Goal: Information Seeking & Learning: Understand process/instructions

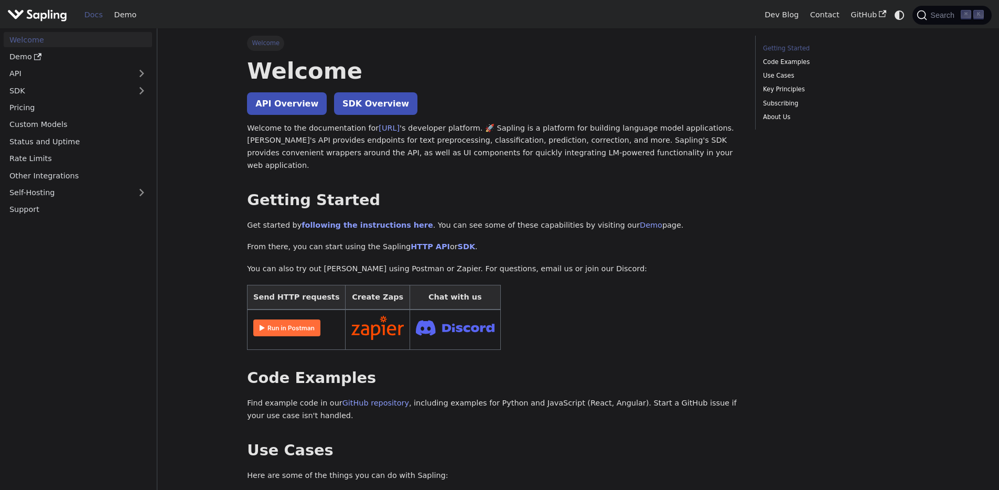
click at [44, 18] on img "Main" at bounding box center [37, 14] width 60 height 15
click at [42, 18] on img "Main" at bounding box center [37, 14] width 60 height 15
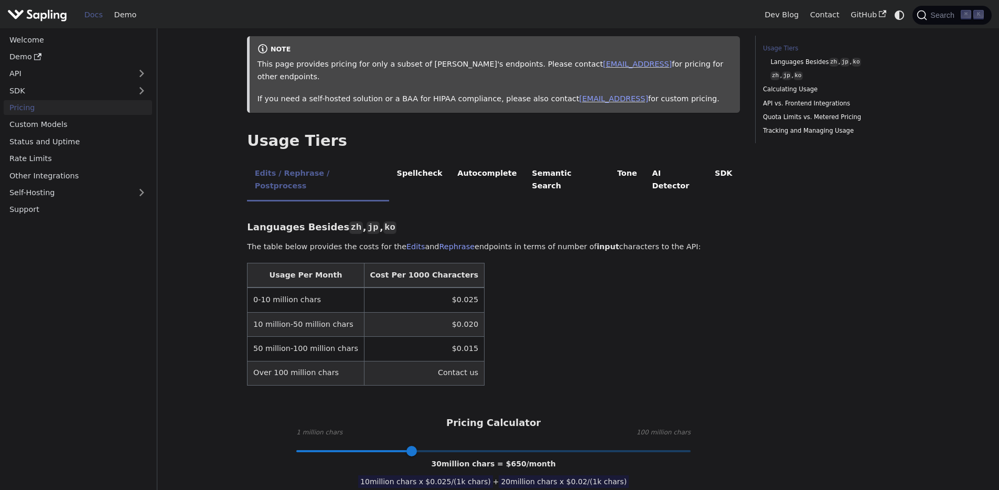
scroll to position [104, 0]
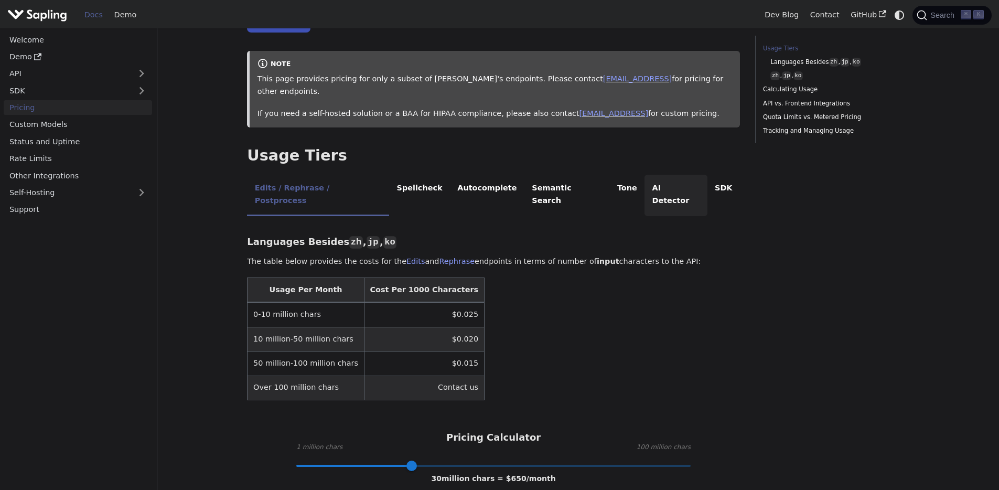
click at [644, 176] on li "AI Detector" at bounding box center [675, 195] width 63 height 41
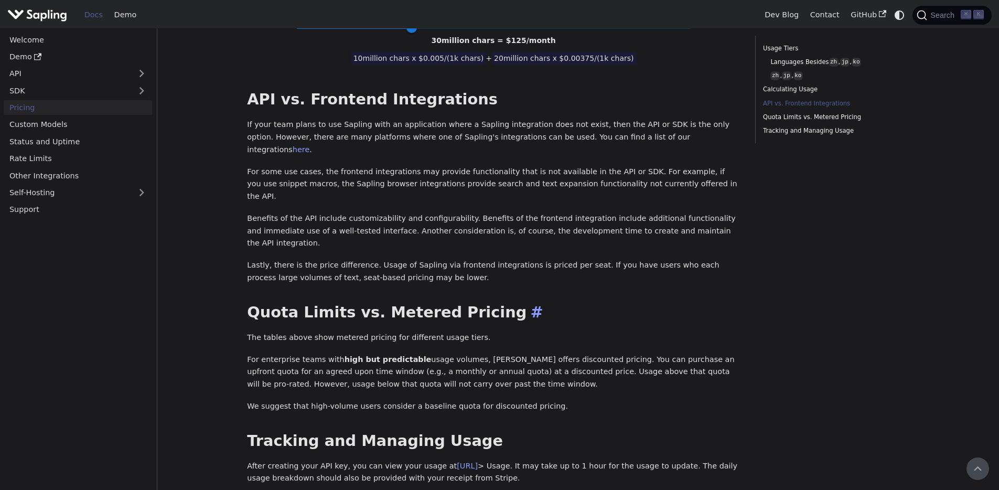
scroll to position [488, 0]
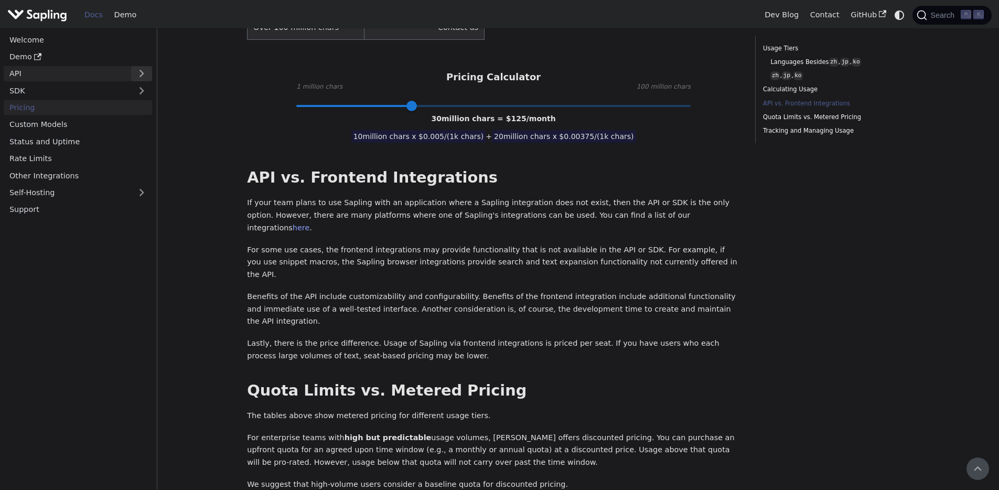
click at [132, 71] on button "Expand sidebar category 'API'" at bounding box center [141, 73] width 21 height 15
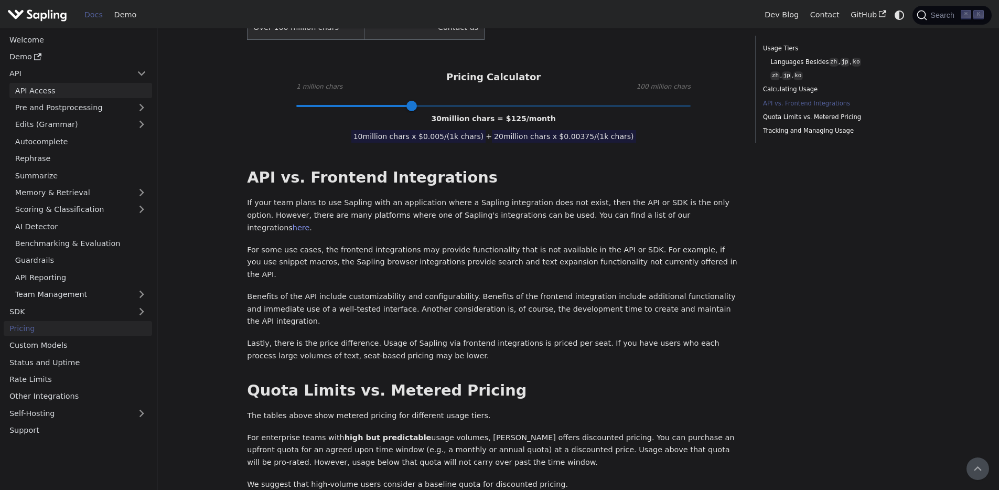
click at [46, 88] on link "API Access" at bounding box center [80, 90] width 143 height 15
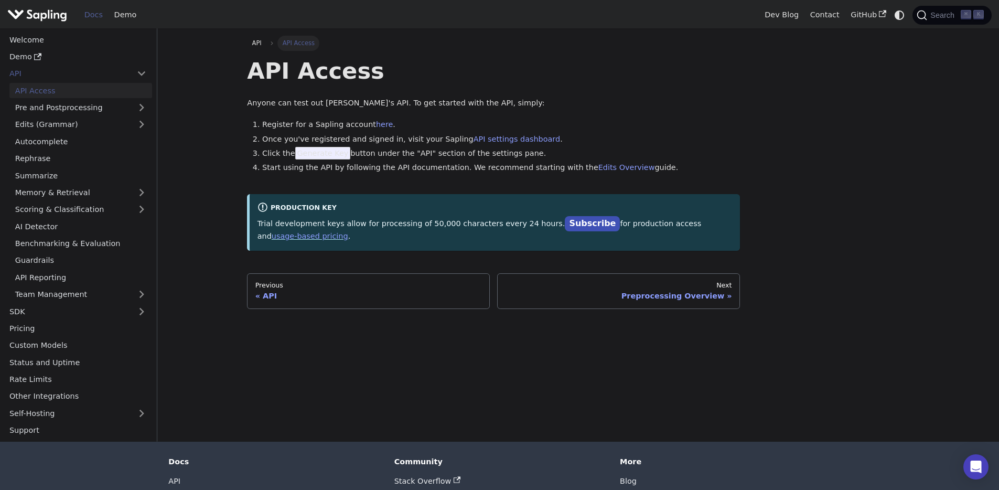
click at [322, 154] on span "Generate Key" at bounding box center [323, 153] width 56 height 13
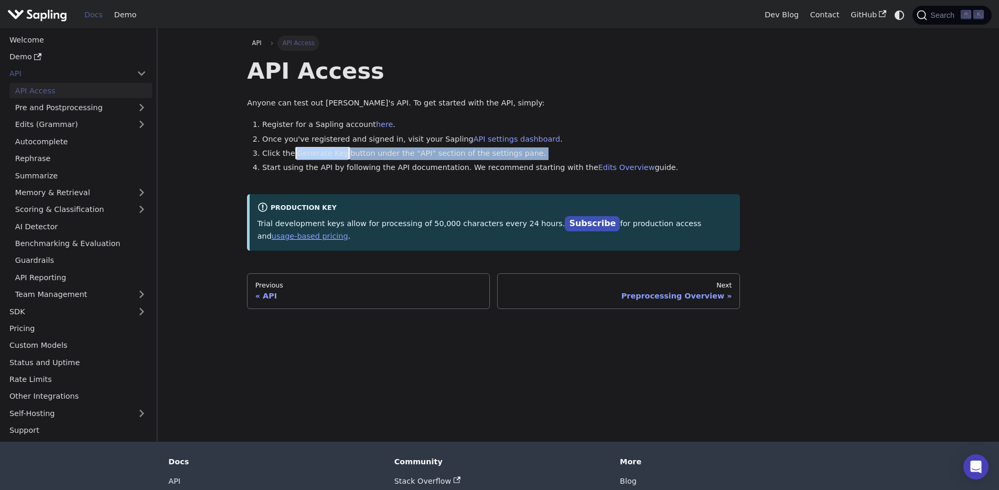
drag, startPoint x: 292, startPoint y: 151, endPoint x: 372, endPoint y: 160, distance: 80.7
click at [372, 160] on ol "Register for a Sapling account here . Once you've registered and signed in, vis…" at bounding box center [493, 146] width 493 height 56
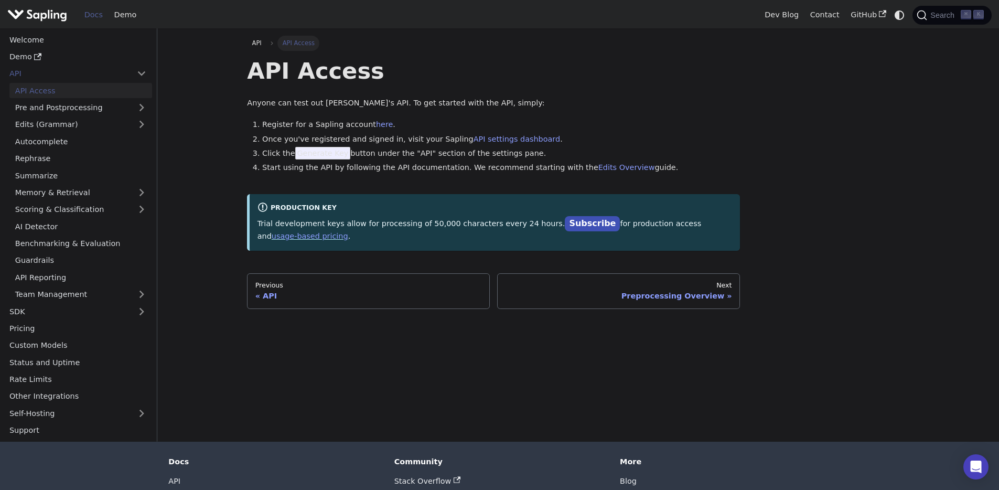
click at [396, 190] on div "API Access Anyone can test out [PERSON_NAME]'s API. To get started with the API…" at bounding box center [493, 153] width 493 height 193
click at [377, 124] on link "here" at bounding box center [384, 124] width 17 height 8
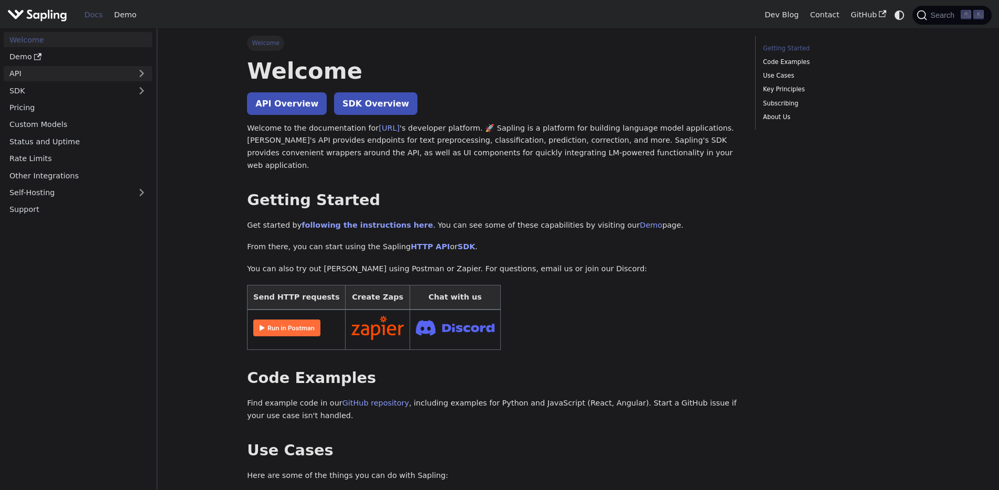
click at [94, 78] on link "API" at bounding box center [67, 73] width 127 height 15
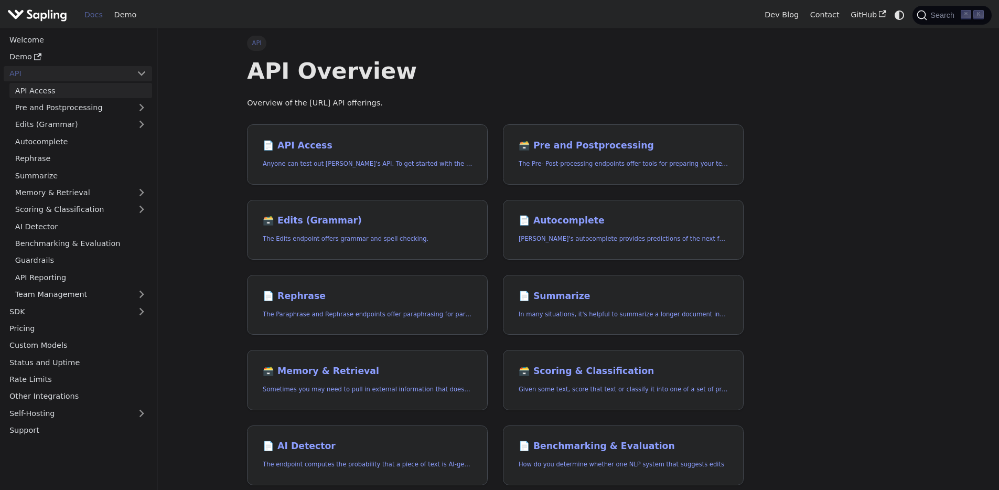
click at [41, 93] on link "API Access" at bounding box center [80, 90] width 143 height 15
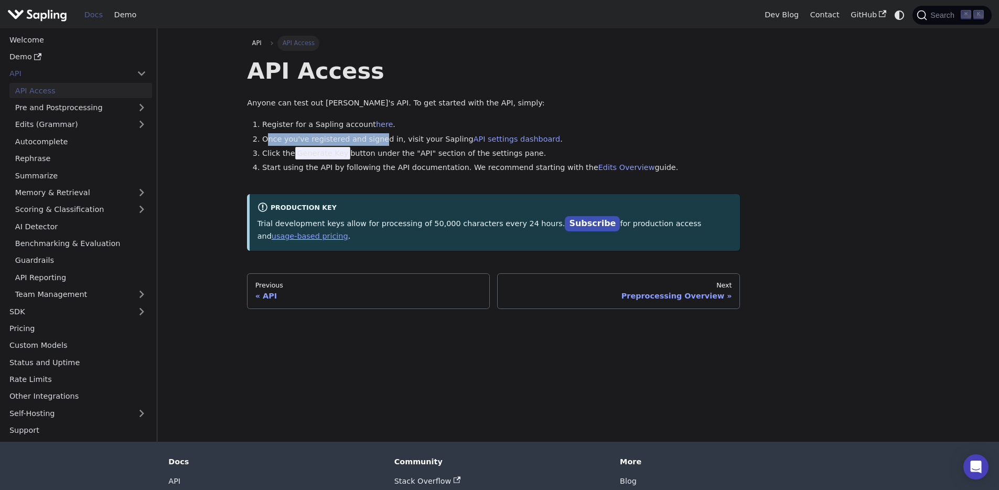
drag, startPoint x: 266, startPoint y: 140, endPoint x: 376, endPoint y: 141, distance: 110.6
click at [376, 141] on li "Once you've registered and signed in, visit your Sapling API settings dashboard…" at bounding box center [501, 139] width 478 height 13
click at [420, 150] on li "Click the Generate Key button under the "API" section of the settings pane." at bounding box center [501, 153] width 478 height 13
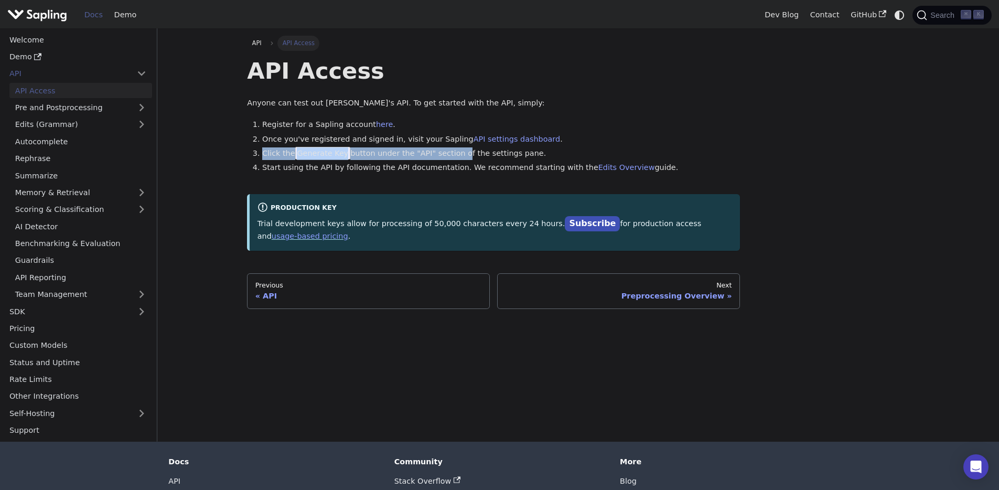
drag, startPoint x: 273, startPoint y: 154, endPoint x: 457, endPoint y: 156, distance: 183.5
click at [457, 156] on li "Click the Generate Key button under the "API" section of the settings pane." at bounding box center [501, 153] width 478 height 13
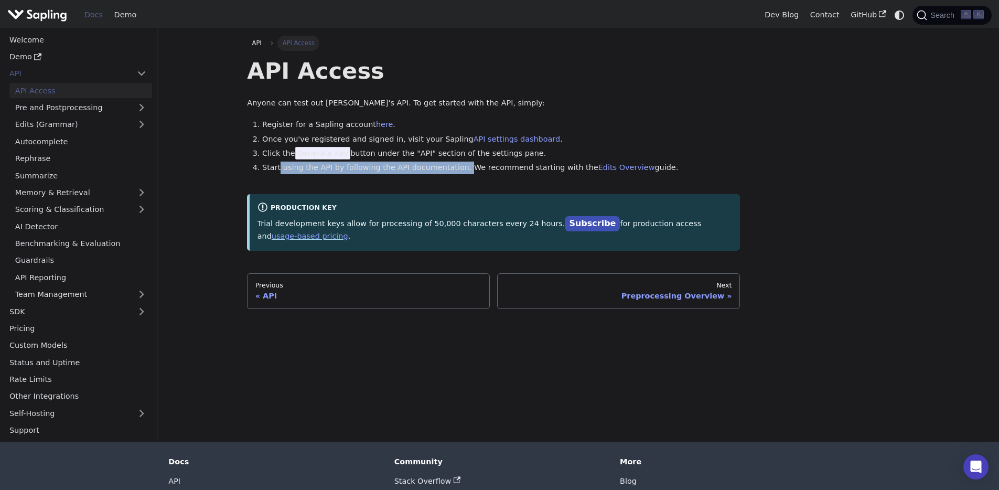
drag, startPoint x: 279, startPoint y: 170, endPoint x: 486, endPoint y: 169, distance: 207.0
click at [458, 170] on li "Start using the API by following the API documentation. We recommend starting w…" at bounding box center [501, 167] width 478 height 13
click at [486, 169] on li "Start using the API by following the API documentation. We recommend starting w…" at bounding box center [501, 167] width 478 height 13
drag, startPoint x: 464, startPoint y: 168, endPoint x: 509, endPoint y: 168, distance: 45.6
click at [509, 168] on li "Start using the API by following the API documentation. We recommend starting w…" at bounding box center [501, 167] width 478 height 13
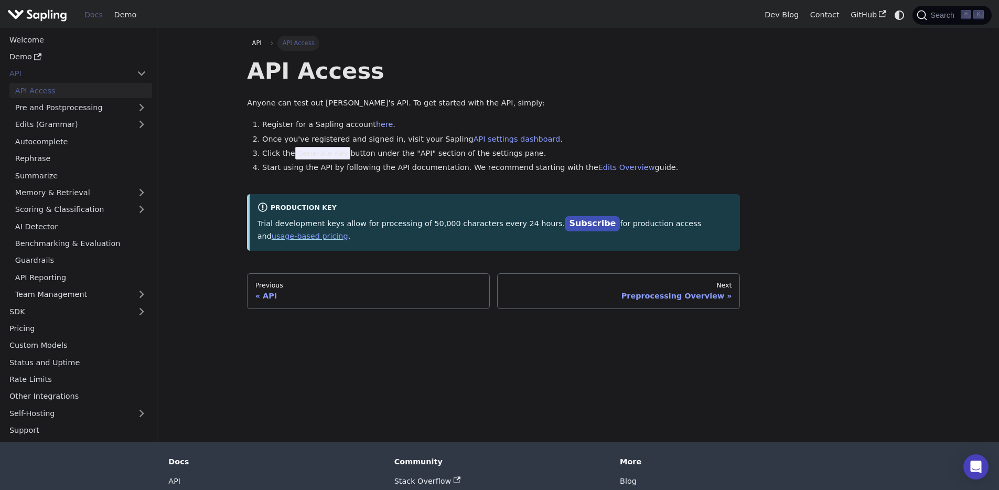
click at [452, 175] on div "API Access Anyone can test out [PERSON_NAME]'s API. To get started with the API…" at bounding box center [493, 153] width 493 height 193
drag, startPoint x: 262, startPoint y: 169, endPoint x: 314, endPoint y: 168, distance: 52.4
click at [314, 168] on li "Start using the API by following the API documentation. We recommend starting w…" at bounding box center [501, 167] width 478 height 13
click at [362, 165] on li "Start using the API by following the API documentation. We recommend starting w…" at bounding box center [501, 167] width 478 height 13
click at [600, 167] on link "Edits Overview" at bounding box center [626, 167] width 57 height 8
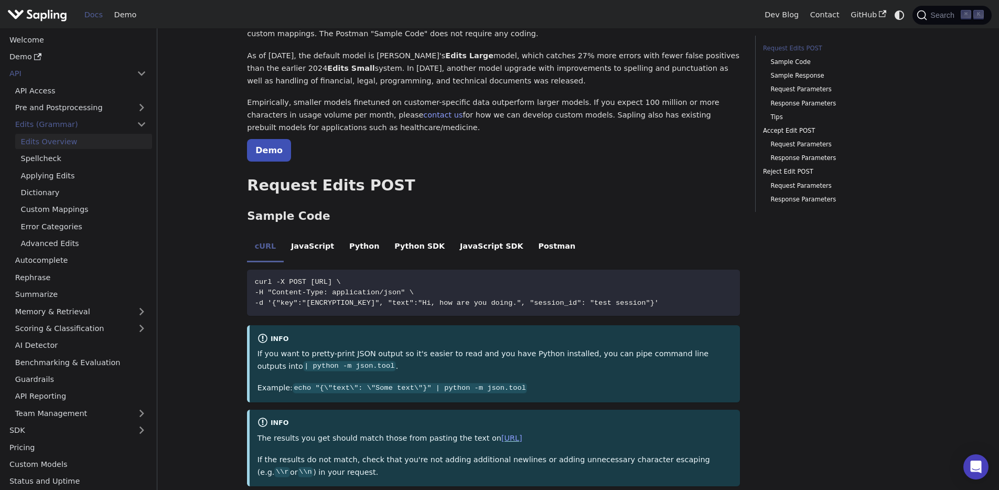
scroll to position [92, 0]
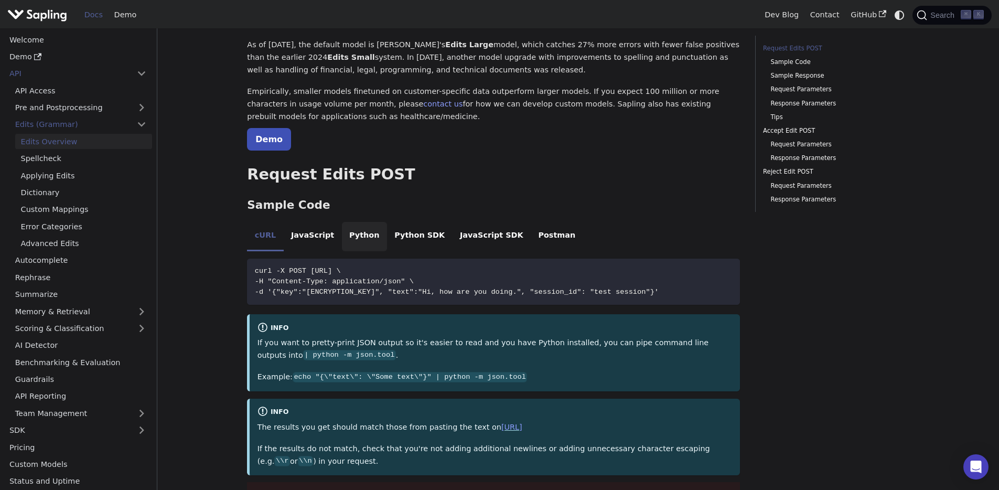
click at [362, 234] on li "Python" at bounding box center [364, 236] width 45 height 29
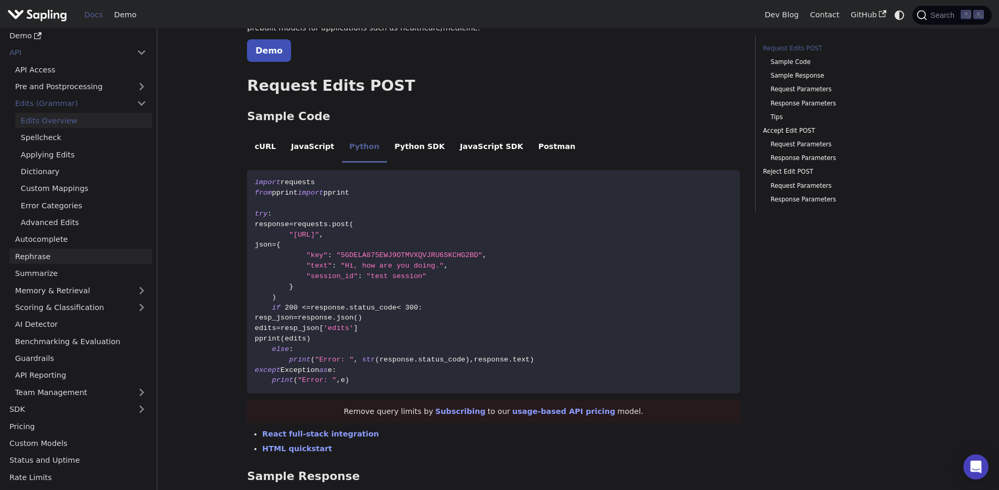
scroll to position [21, 0]
click at [31, 317] on link "AI Detector" at bounding box center [80, 323] width 143 height 15
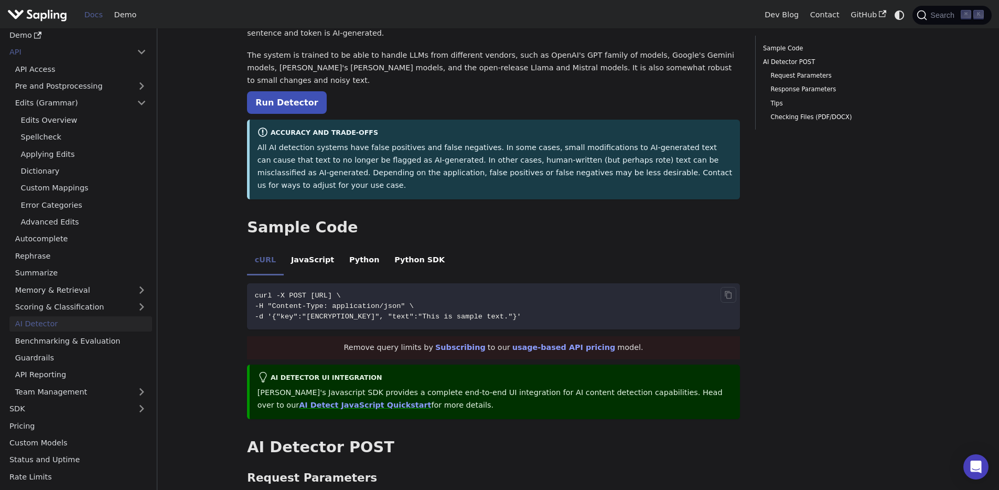
scroll to position [92, 0]
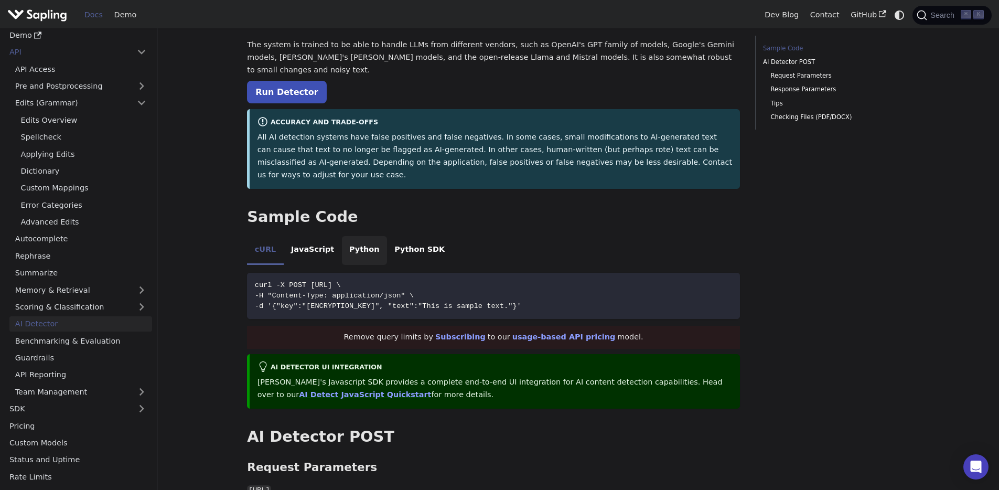
click at [362, 236] on li "Python" at bounding box center [364, 250] width 45 height 29
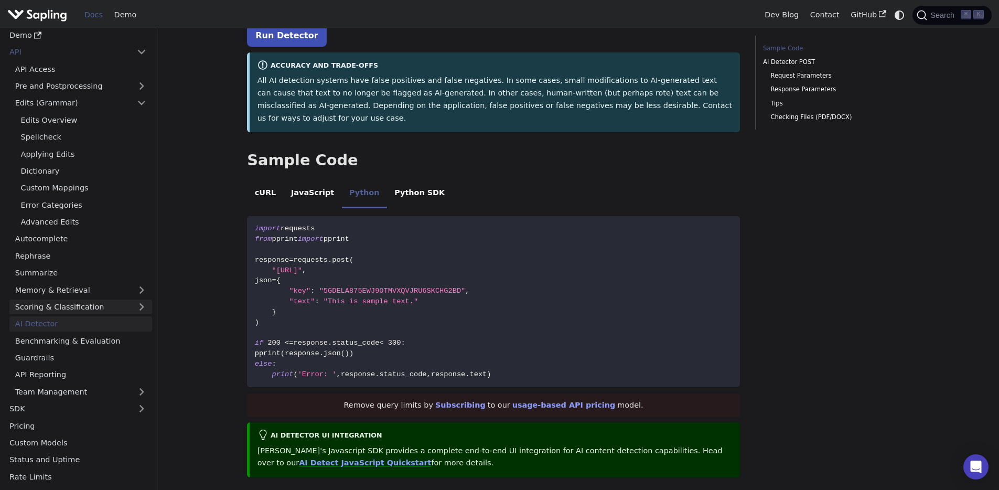
scroll to position [147, 0]
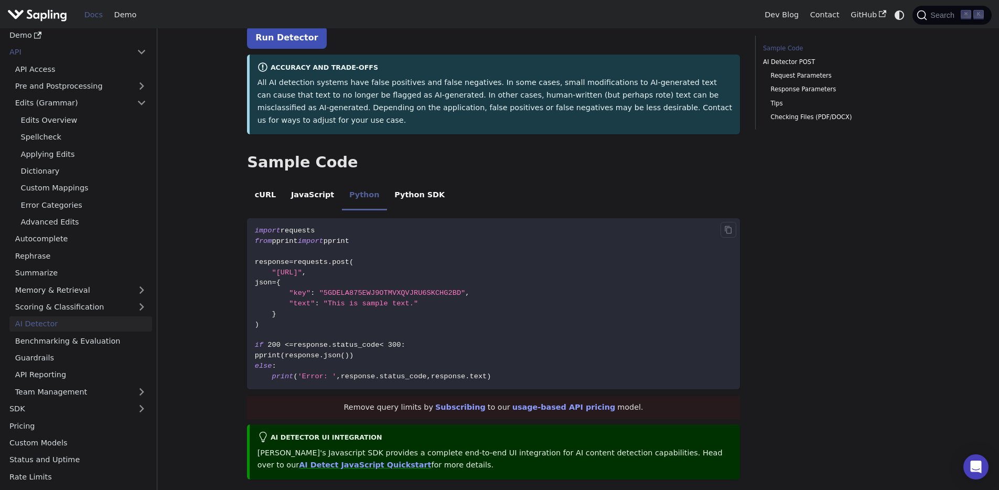
drag, startPoint x: 293, startPoint y: 215, endPoint x: 300, endPoint y: 215, distance: 6.8
click at [293, 237] on span "pprint" at bounding box center [285, 241] width 26 height 8
drag, startPoint x: 328, startPoint y: 206, endPoint x: 253, endPoint y: 207, distance: 75.0
click at [253, 218] on code "import requests from pprint import pprint response = requests . post ( "[URL]" …" at bounding box center [493, 303] width 493 height 171
copy span "import requests"
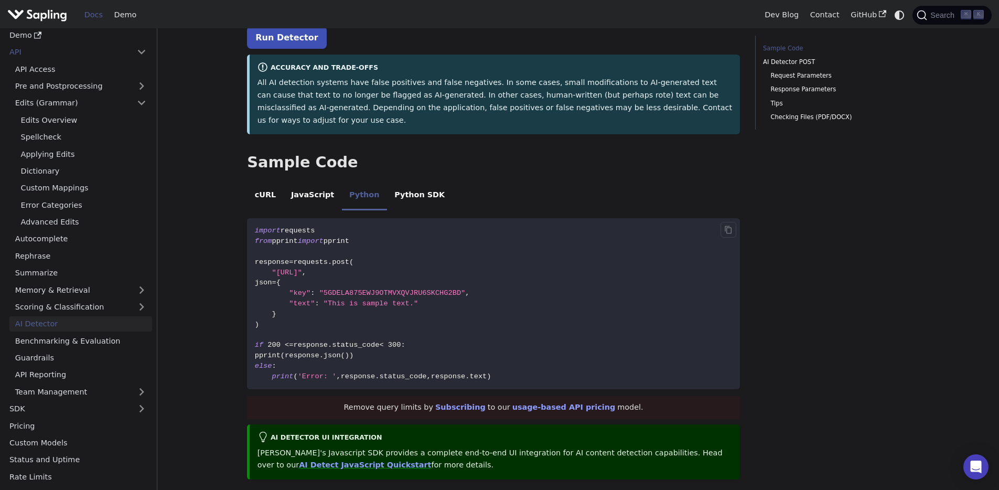
click at [305, 226] on span "requests" at bounding box center [297, 230] width 35 height 8
click at [393, 287] on code "import requests from pprint import pprint response = requests . post ( "[URL]" …" at bounding box center [493, 301] width 493 height 171
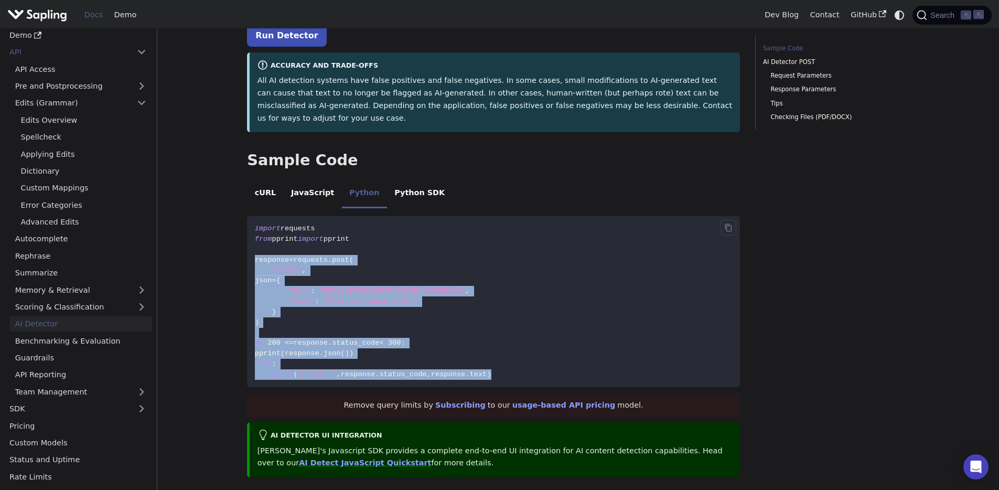
drag, startPoint x: 511, startPoint y: 350, endPoint x: 253, endPoint y: 236, distance: 282.1
click at [253, 236] on code "import requests from pprint import pprint response = requests . post ( "[URL]" …" at bounding box center [493, 301] width 493 height 171
copy code "response = requests . post ( "[URL]" , json = { "key" : "5GDELA875EWJ9OTMVXQVJR…"
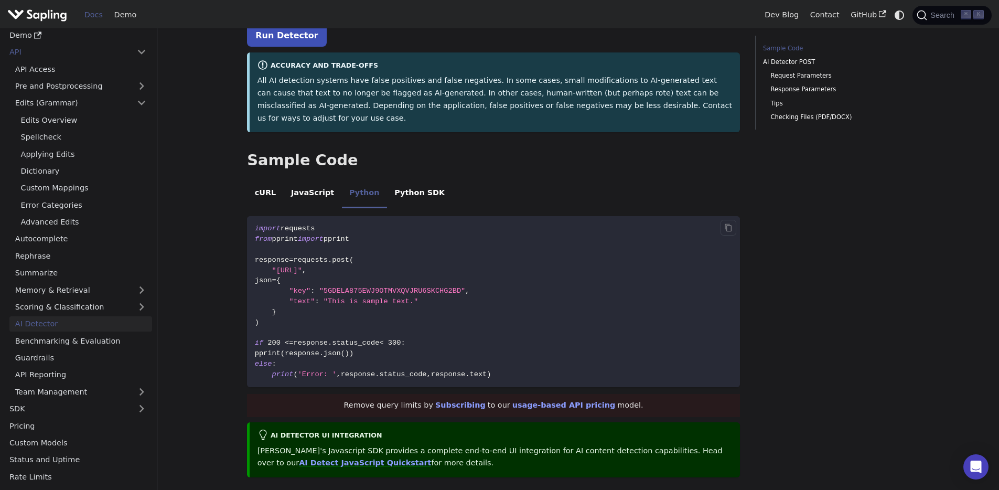
click at [456, 228] on code "import requests from pprint import pprint response = requests . post ( "[URL]" …" at bounding box center [493, 301] width 493 height 171
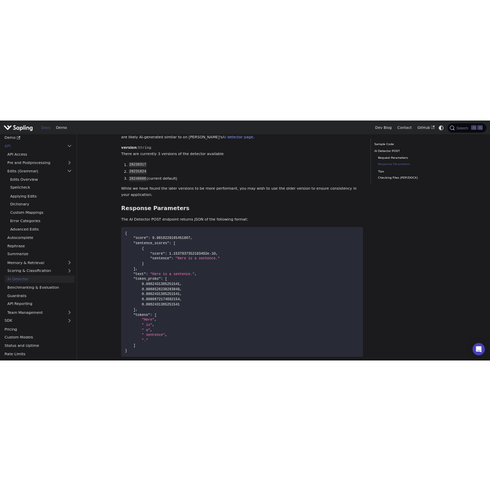
scroll to position [909, 0]
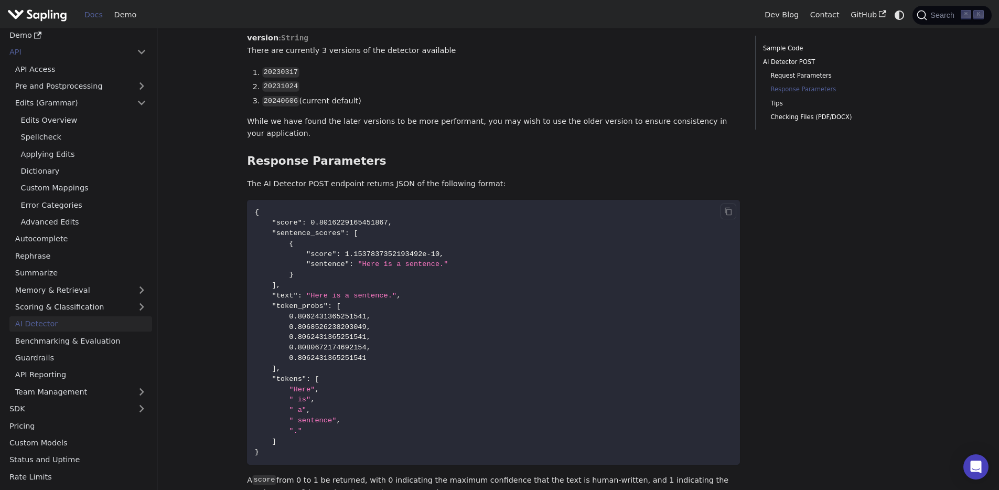
click at [418, 345] on code "{ "score" : 0.8016229165451867 , "sentence_scores" : [ { "score" : 1.1537837352…" at bounding box center [493, 332] width 493 height 265
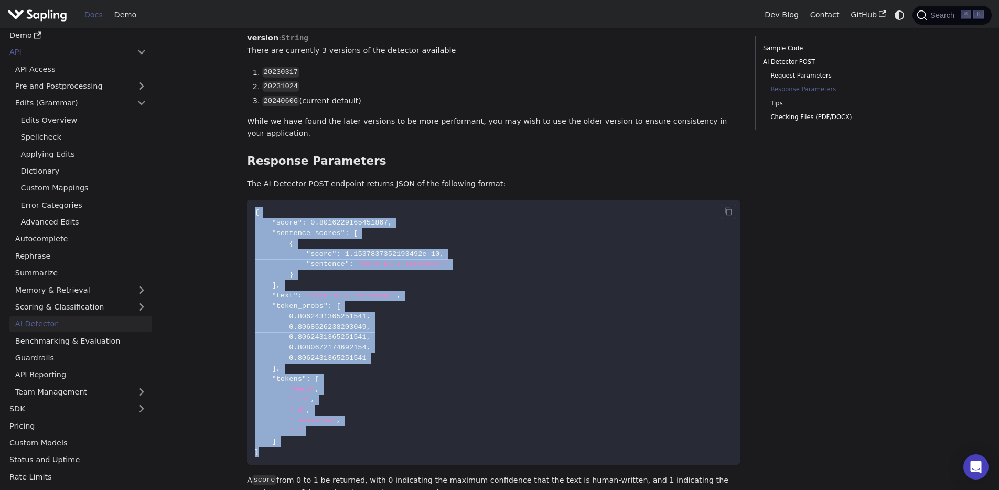
drag, startPoint x: 281, startPoint y: 432, endPoint x: 249, endPoint y: 193, distance: 241.7
click at [249, 200] on code "{ "score" : 0.8016229165451867 , "sentence_scores" : [ { "score" : 1.1537837352…" at bounding box center [493, 332] width 493 height 265
copy code "{ "score" : 0.8016229165451867 , "sentence_scores" : [ { "score" : 1.1537837352…"
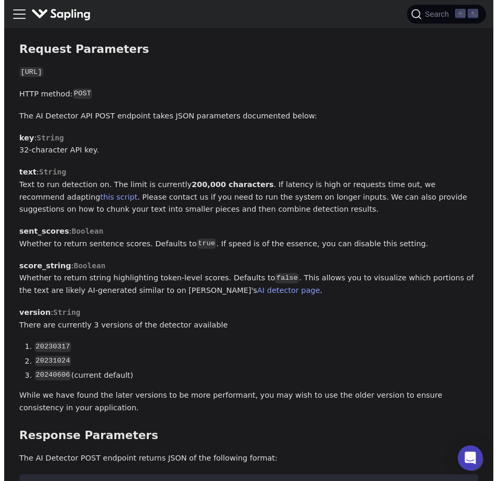
scroll to position [646, 0]
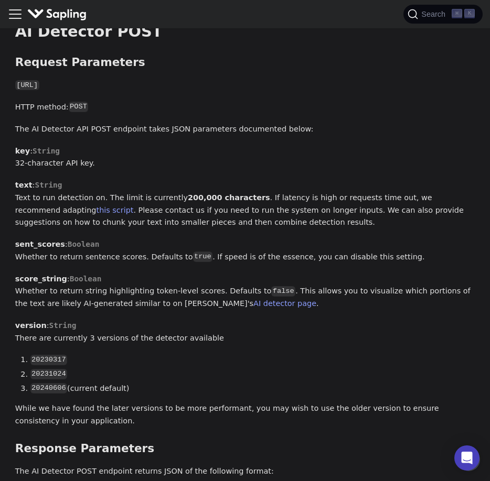
click at [8, 18] on icon "Toggle navigation bar" at bounding box center [15, 14] width 16 height 16
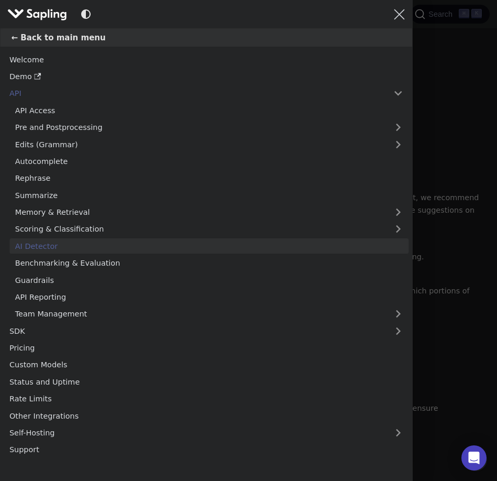
click at [41, 14] on img "Main" at bounding box center [37, 14] width 60 height 15
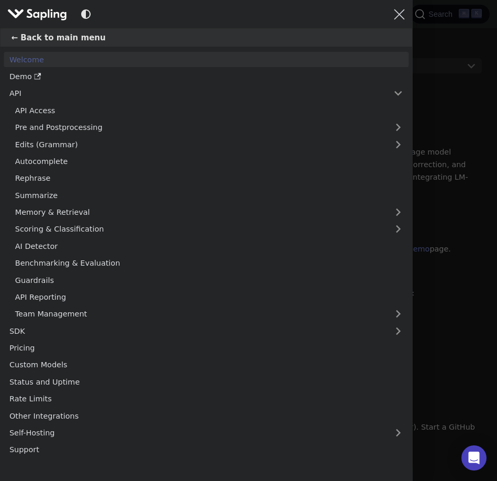
click at [41, 14] on img "Main" at bounding box center [37, 14] width 60 height 15
click at [441, 107] on div "Main" at bounding box center [248, 240] width 497 height 481
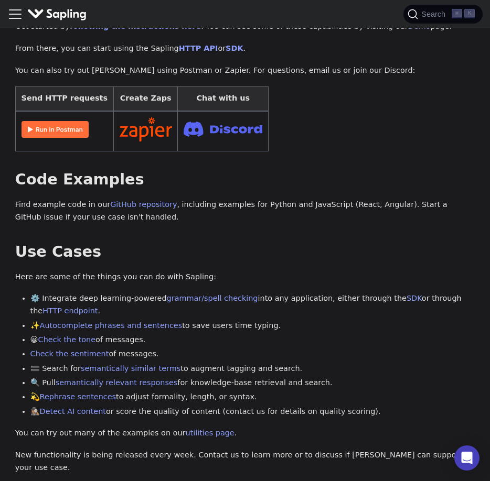
scroll to position [221, 0]
